Goal: Task Accomplishment & Management: Manage account settings

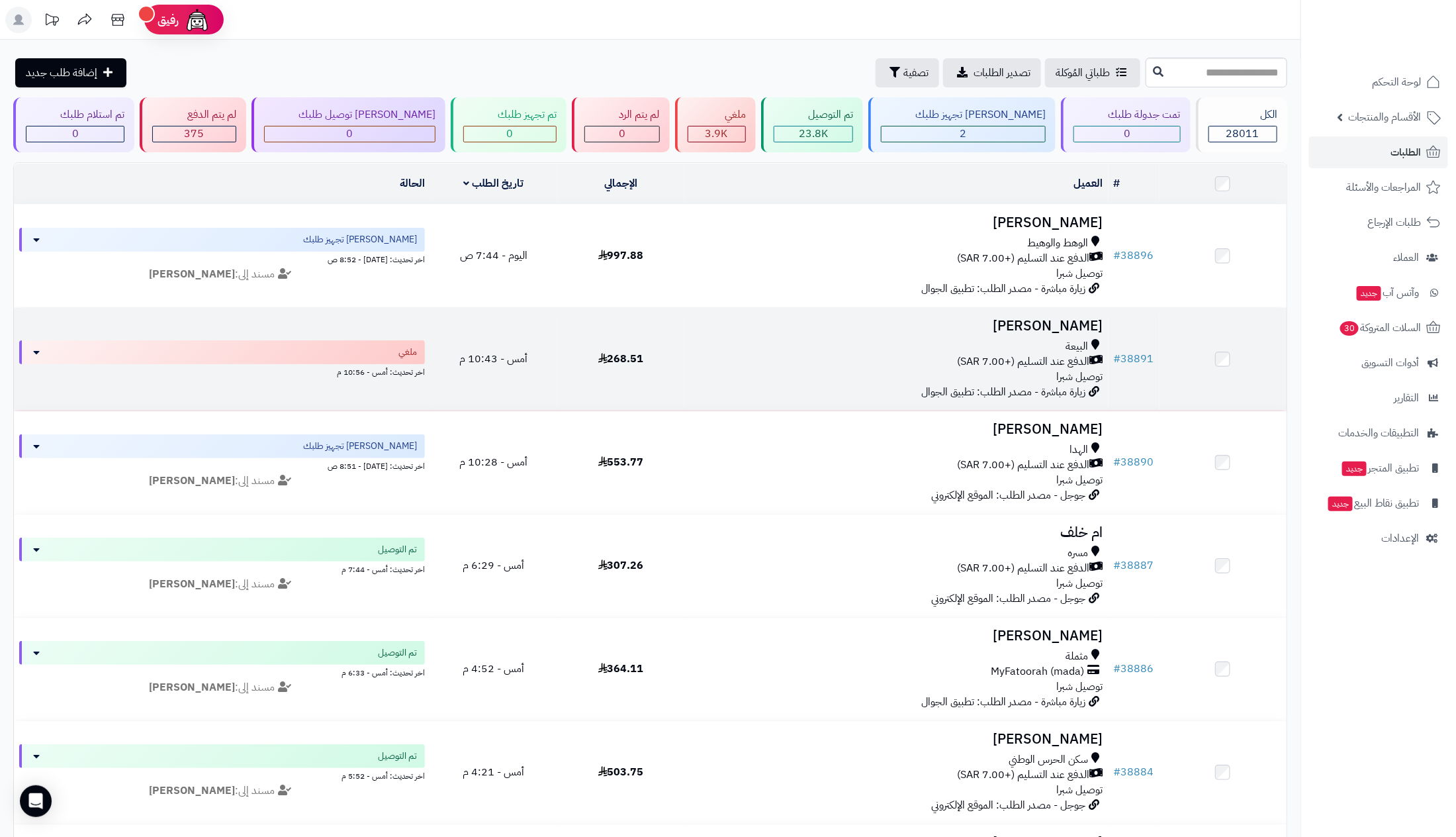
click at [985, 350] on div "البيعة" at bounding box center [896, 346] width 413 height 15
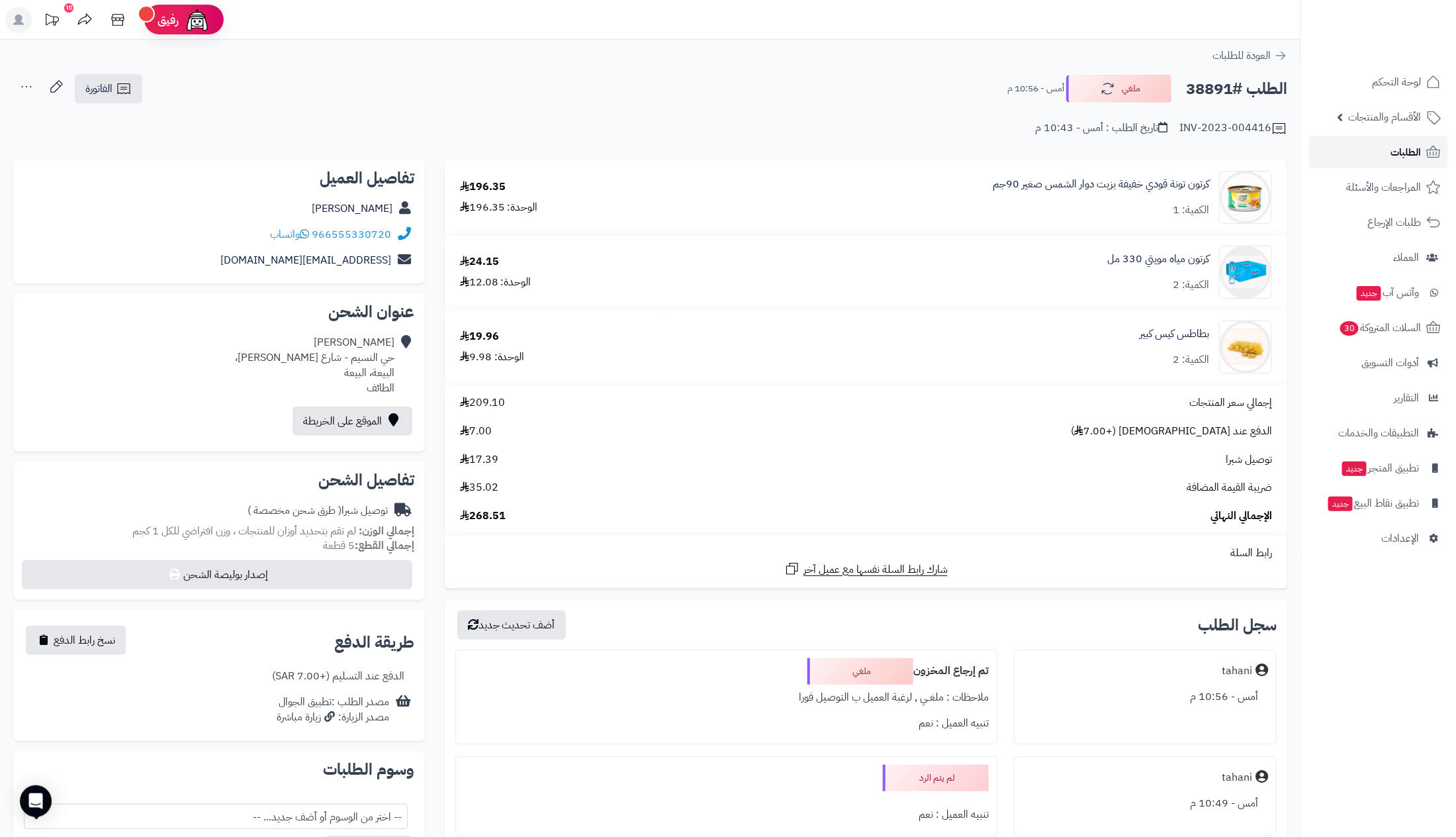
click at [1407, 154] on span "الطلبات" at bounding box center [1406, 152] width 31 height 19
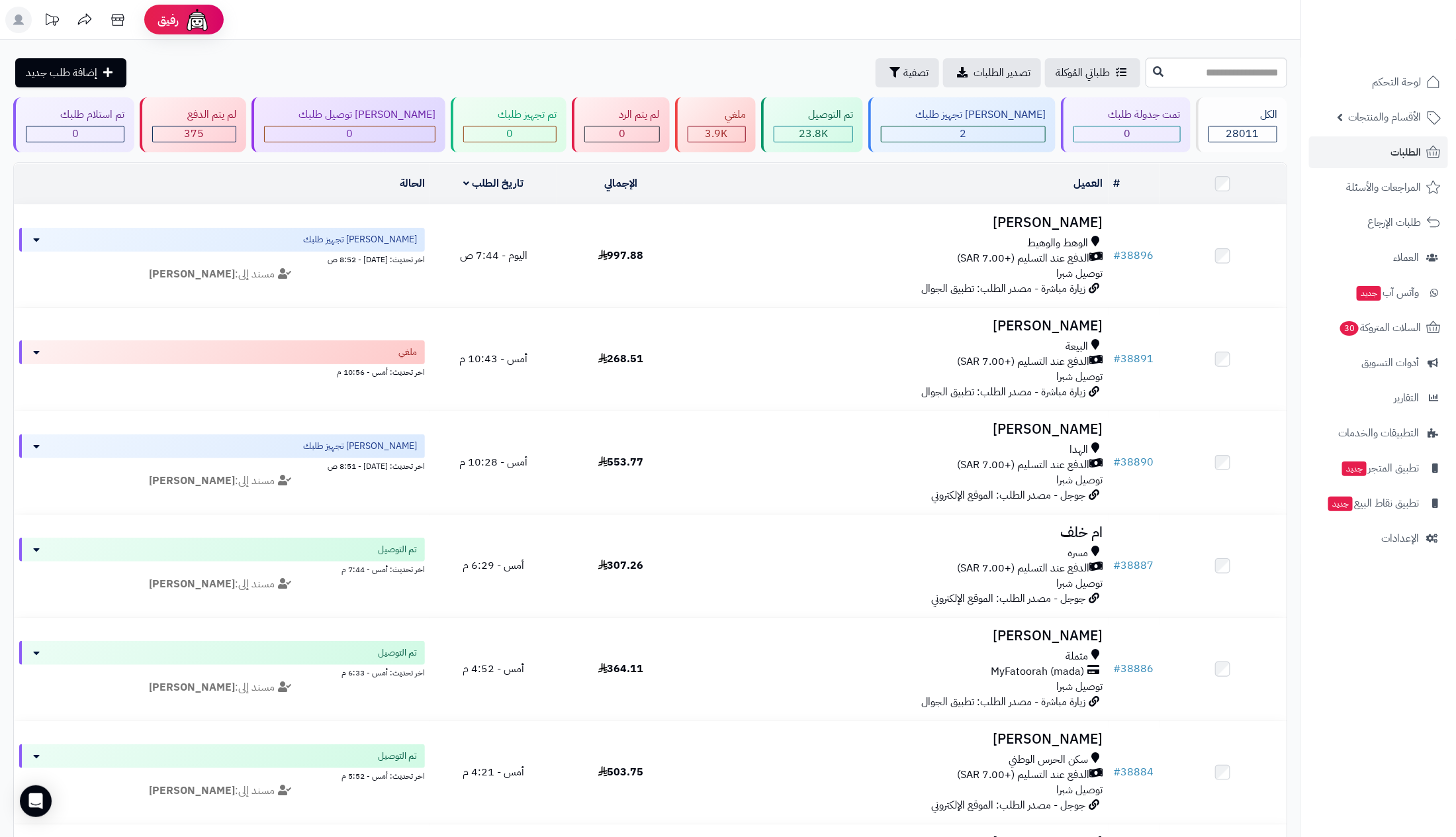
click at [1366, 697] on nav "لوحة التحكم الأقسام والمنتجات المنتجات الأقسام الماركات مواصفات المنتجات مواصفا…" at bounding box center [1378, 434] width 155 height 837
